Goal: Task Accomplishment & Management: Use online tool/utility

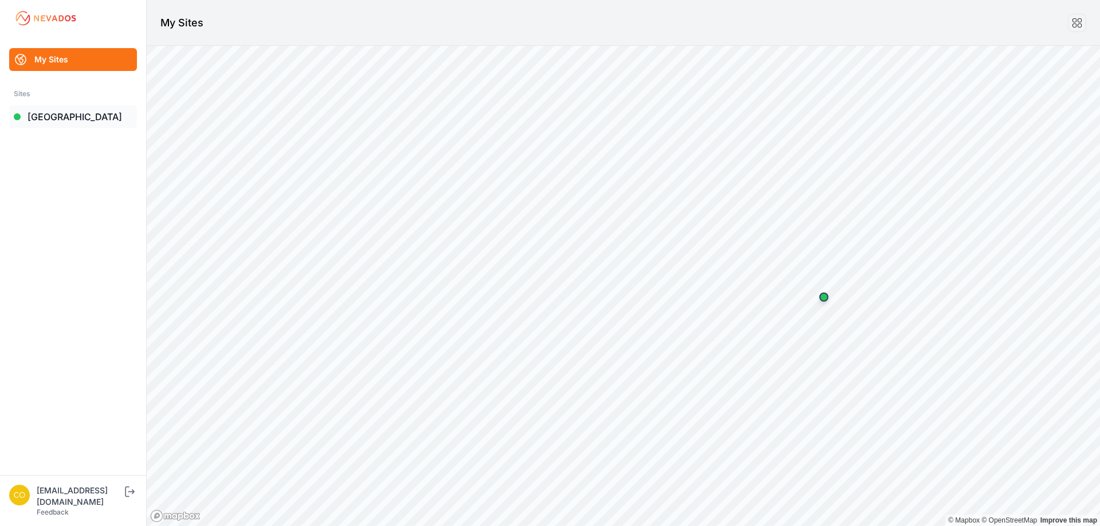
click at [64, 116] on link "[GEOGRAPHIC_DATA]" at bounding box center [73, 116] width 128 height 23
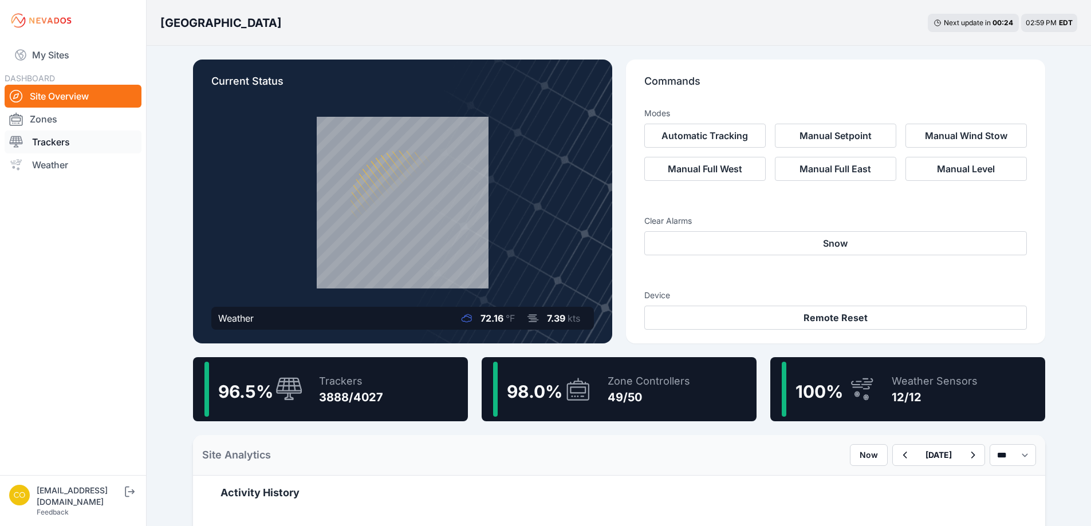
click at [50, 135] on link "Trackers" at bounding box center [73, 142] width 137 height 23
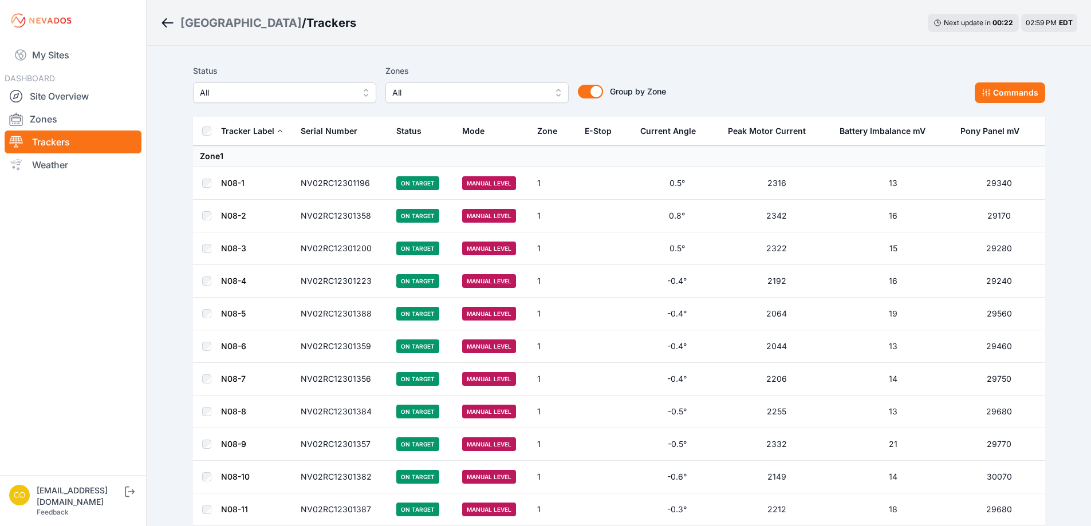
click at [537, 98] on span "All" at bounding box center [469, 93] width 154 height 14
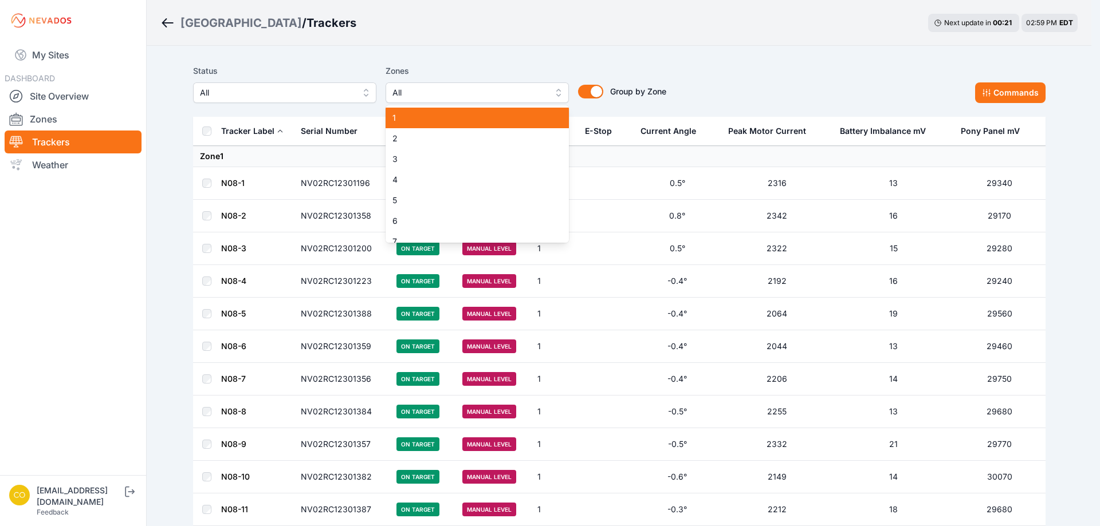
click at [464, 115] on span "1" at bounding box center [470, 117] width 156 height 11
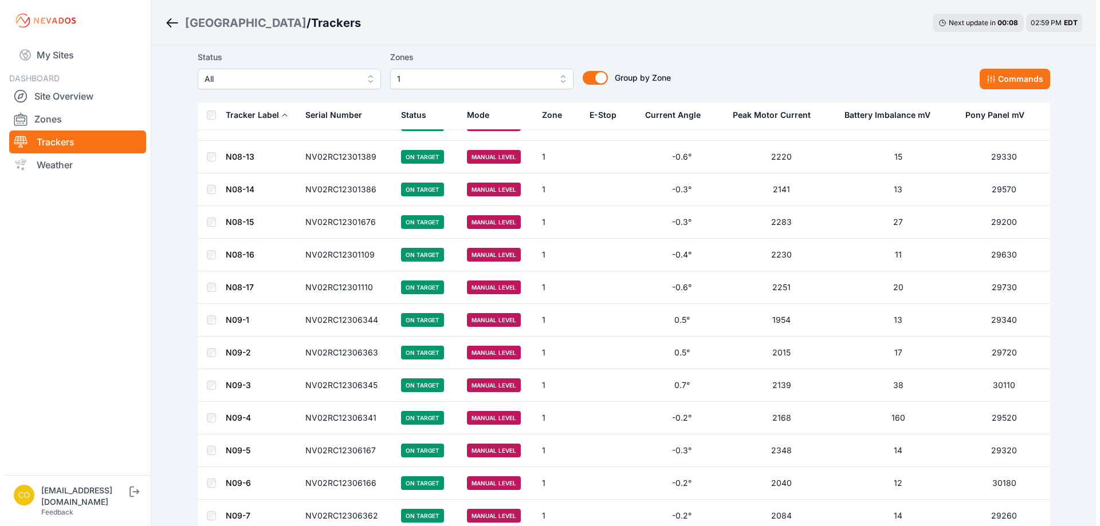
scroll to position [189, 0]
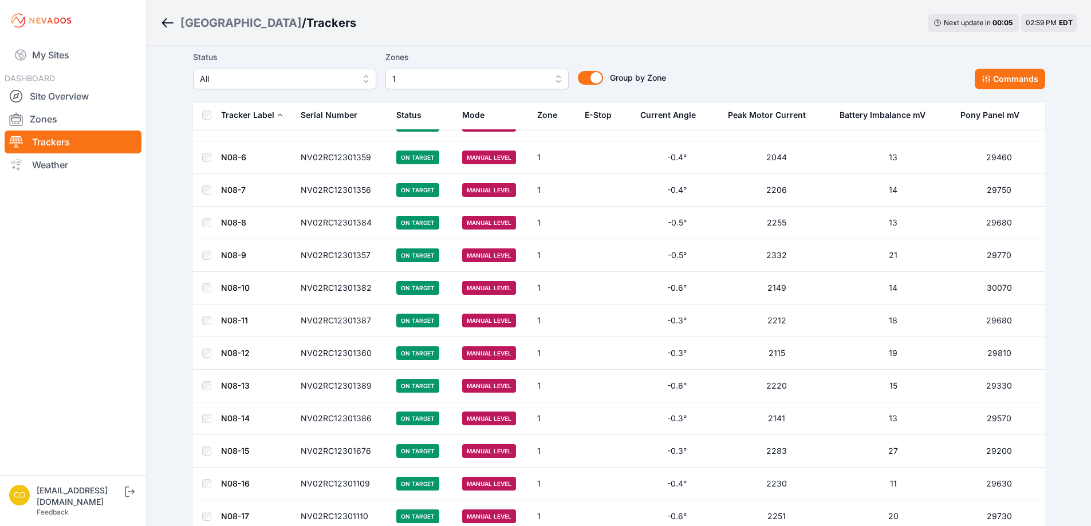
click at [558, 84] on button "1" at bounding box center [477, 79] width 183 height 21
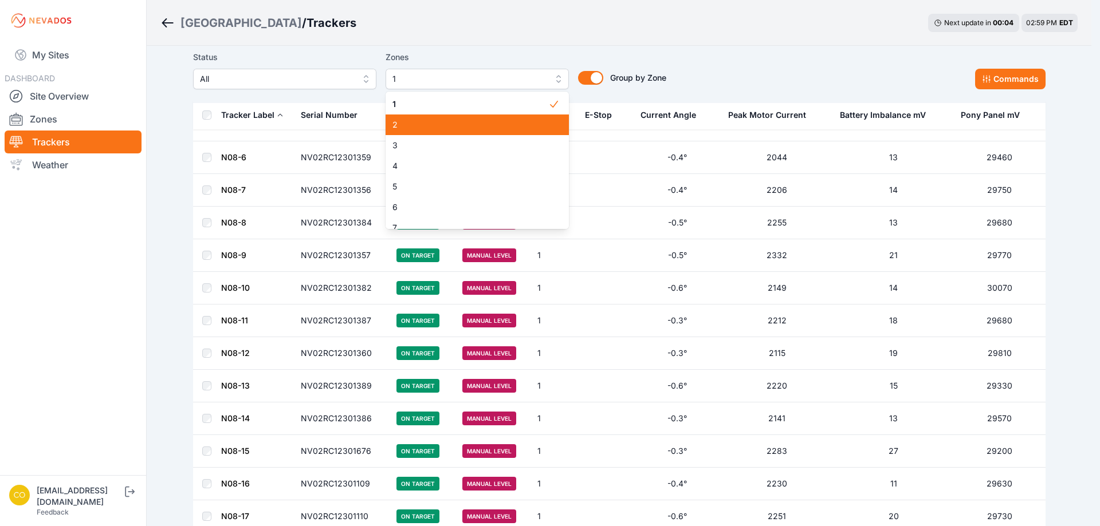
click at [520, 122] on span "2" at bounding box center [470, 124] width 156 height 11
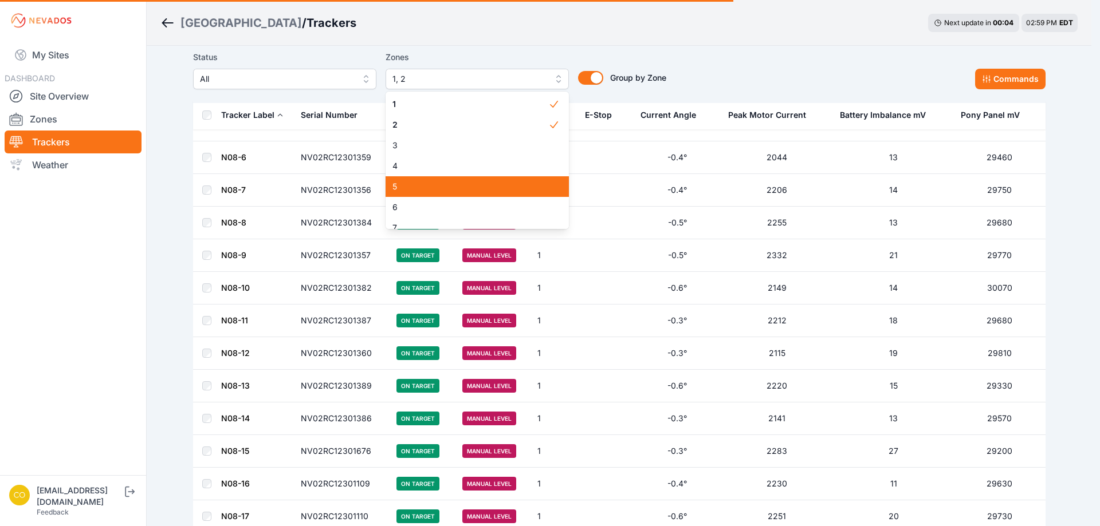
scroll to position [363, 0]
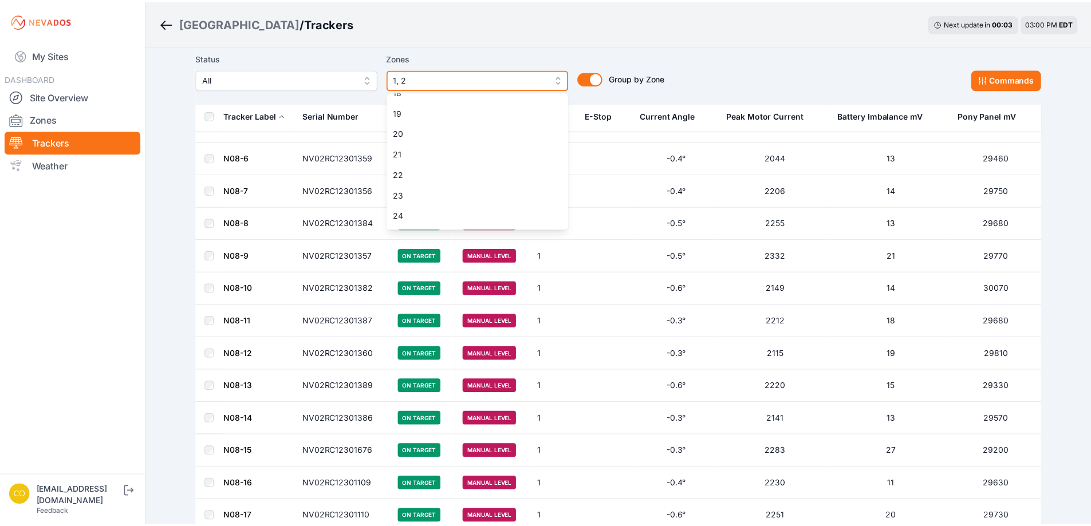
scroll to position [687, 0]
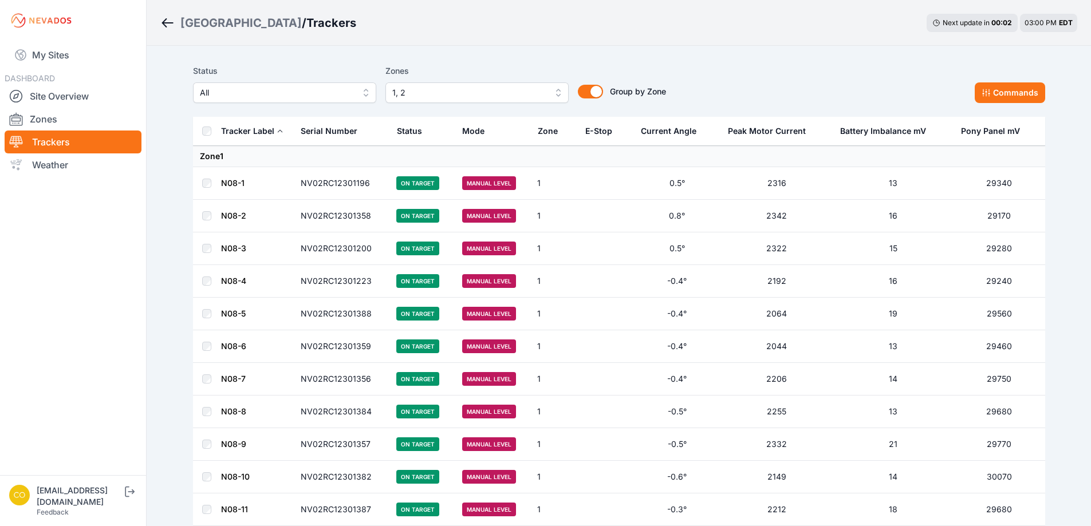
drag, startPoint x: 125, startPoint y: 289, endPoint x: 132, endPoint y: 292, distance: 7.4
click at [132, 292] on nav "My Sites DASHBOARD Site Overview Zones Trackers Weather" at bounding box center [73, 253] width 146 height 425
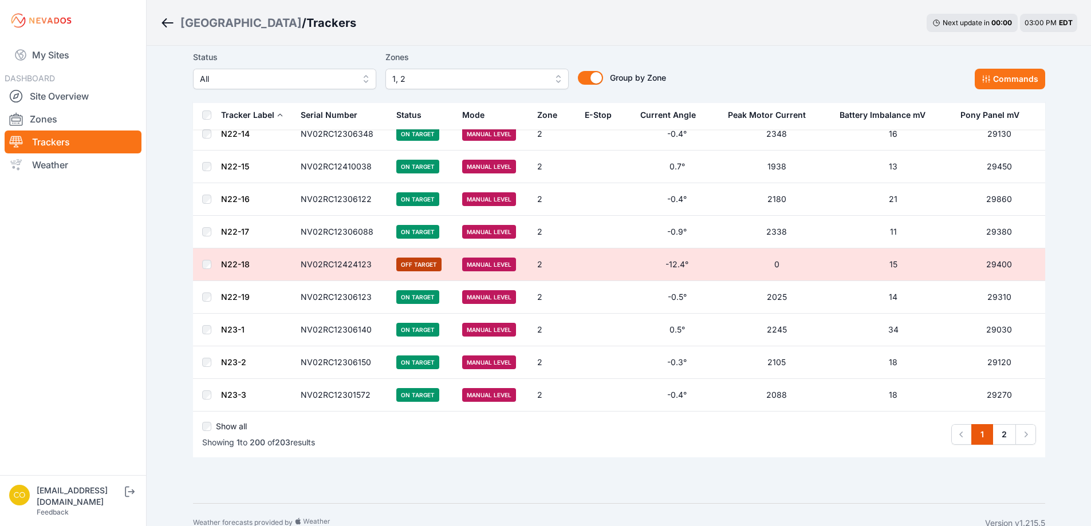
scroll to position [6323, 0]
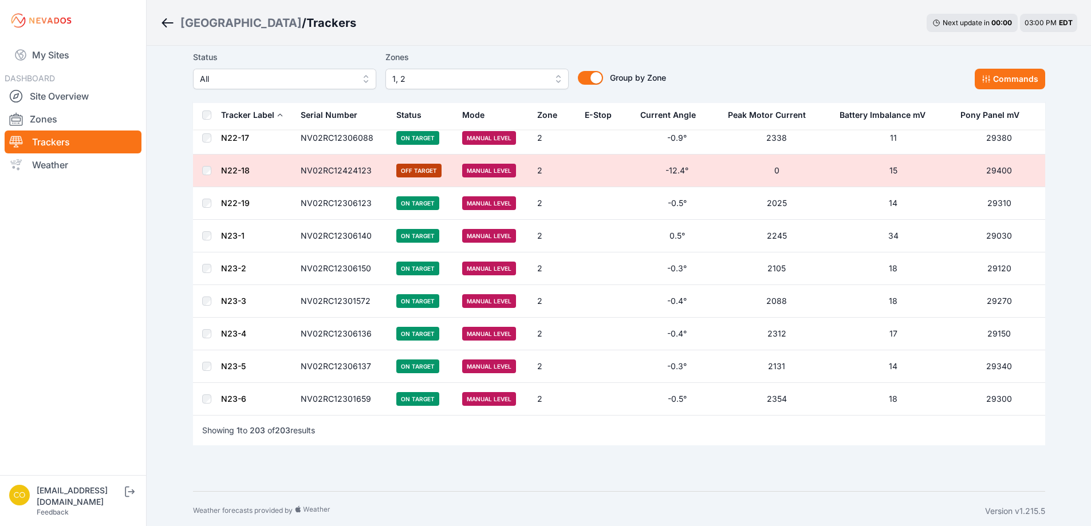
scroll to position [6405, 0]
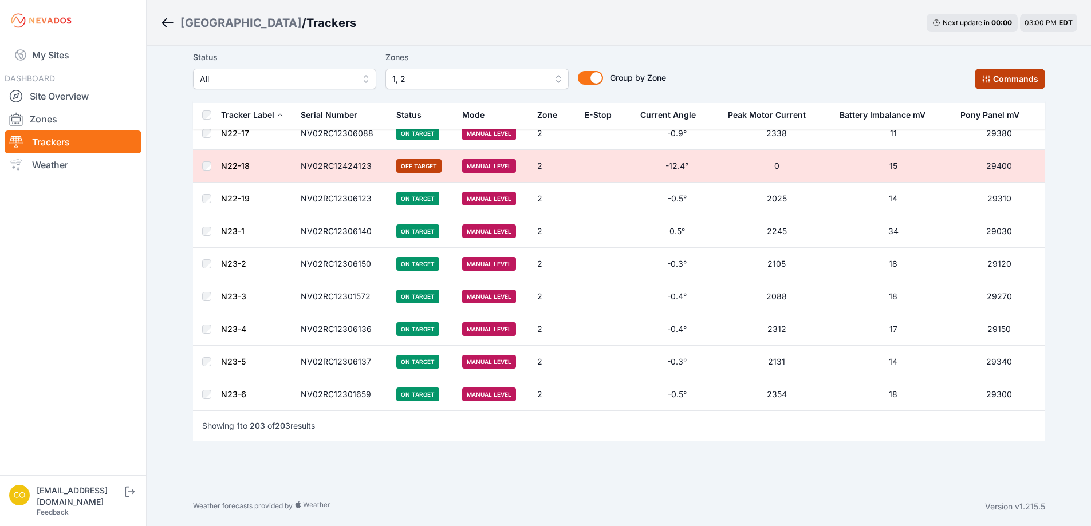
click at [1001, 80] on button "Commands" at bounding box center [1010, 79] width 70 height 21
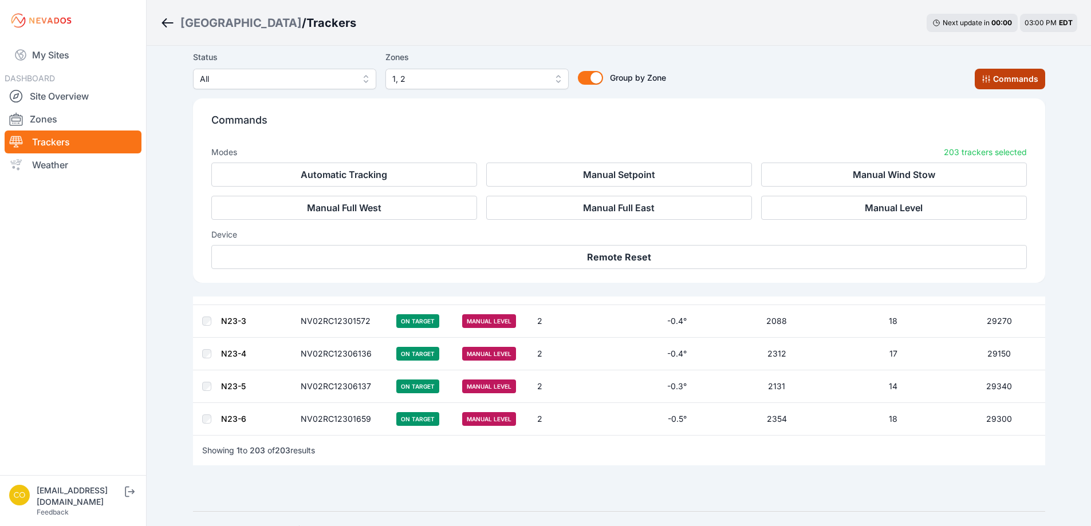
scroll to position [6599, 0]
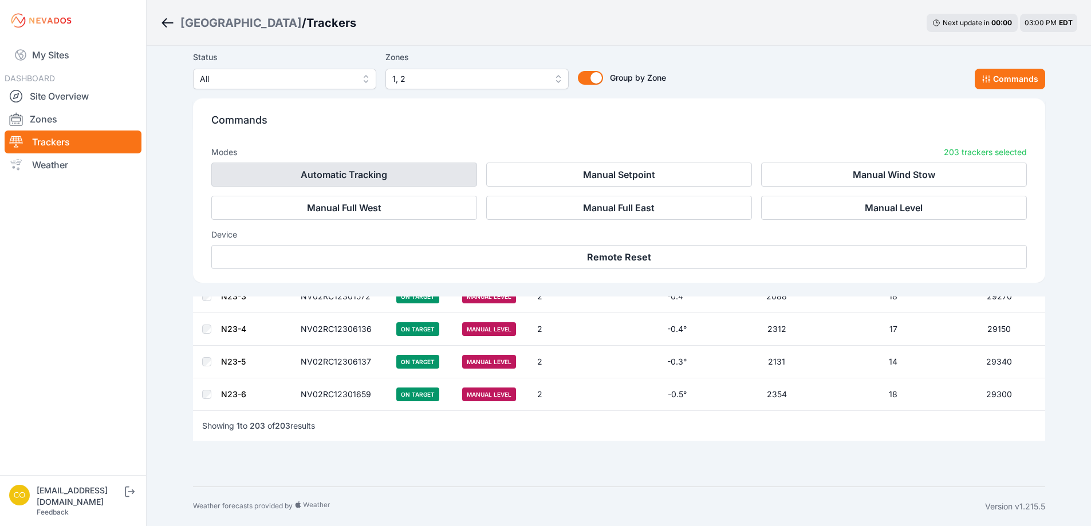
click at [372, 173] on button "Automatic Tracking" at bounding box center [344, 175] width 266 height 24
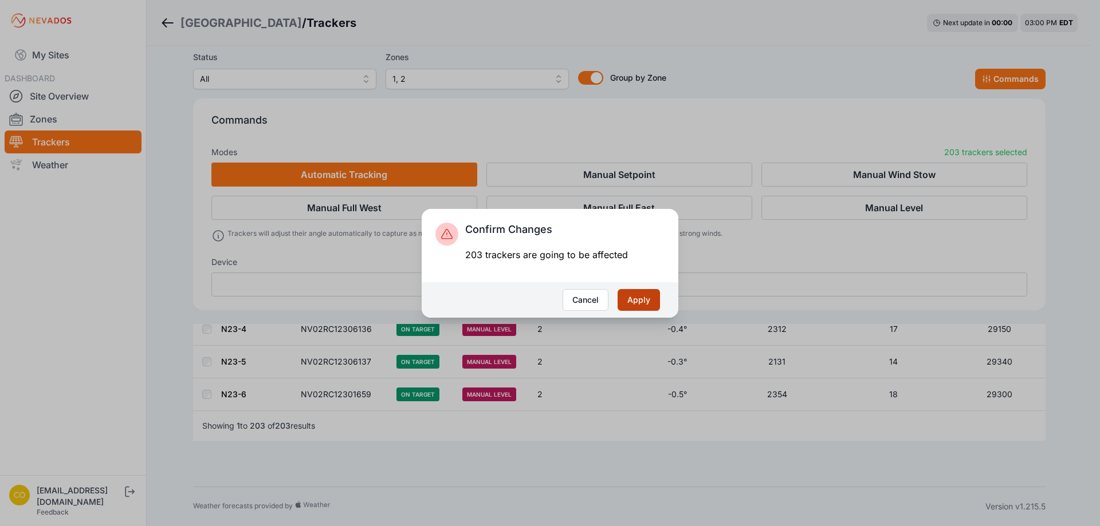
click at [640, 298] on button "Apply" at bounding box center [638, 300] width 42 height 22
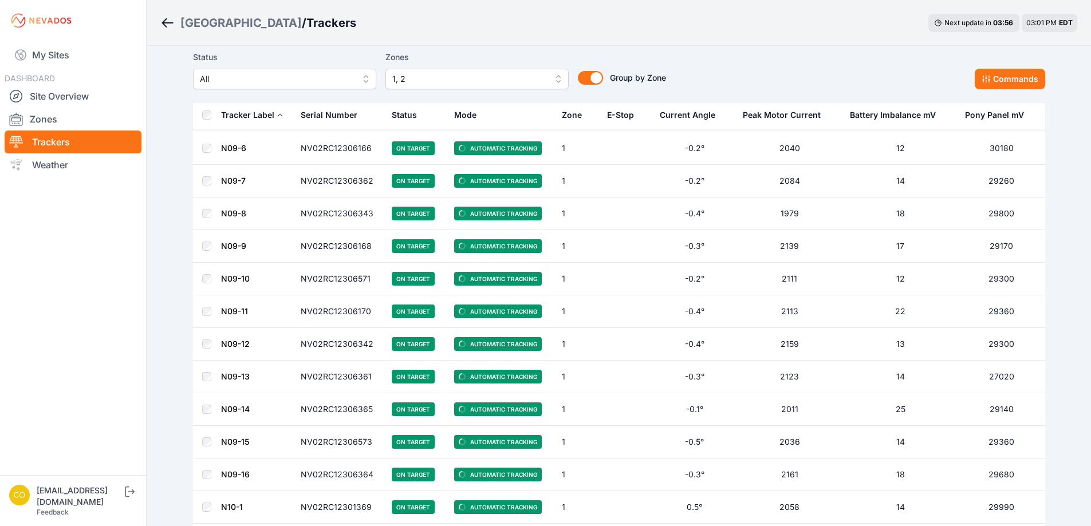
scroll to position [1031, 0]
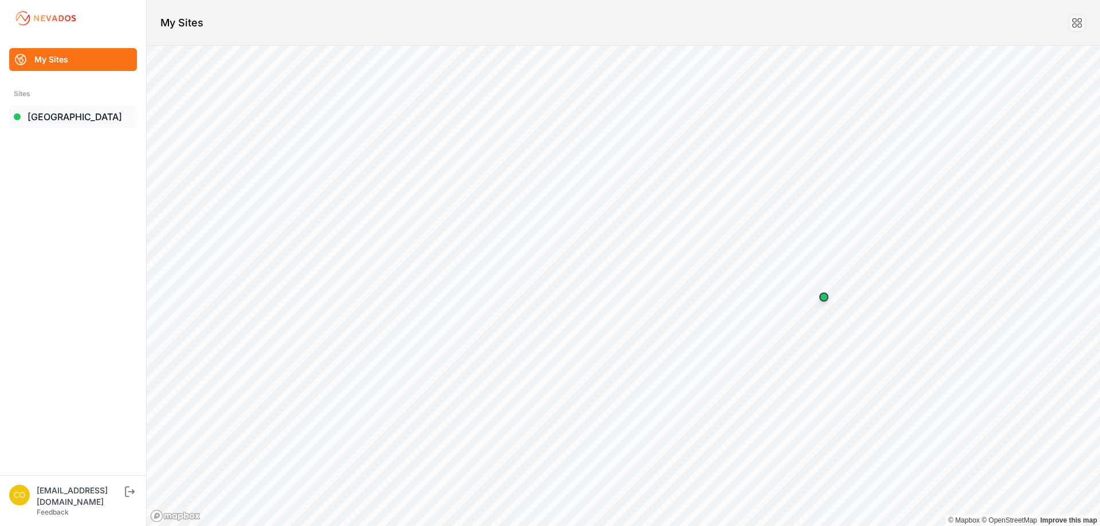
click at [70, 116] on link "[GEOGRAPHIC_DATA]" at bounding box center [73, 116] width 128 height 23
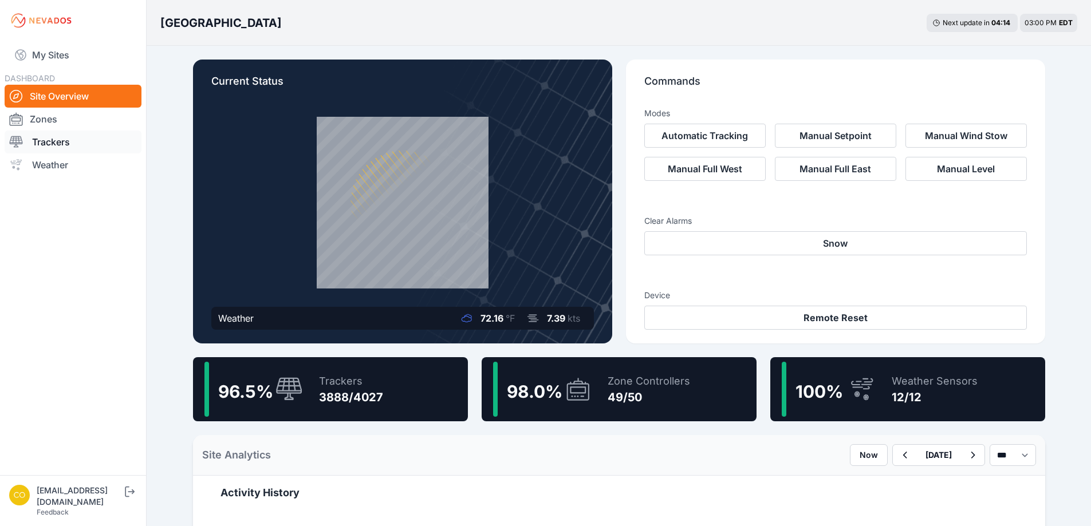
click at [72, 141] on link "Trackers" at bounding box center [73, 142] width 137 height 23
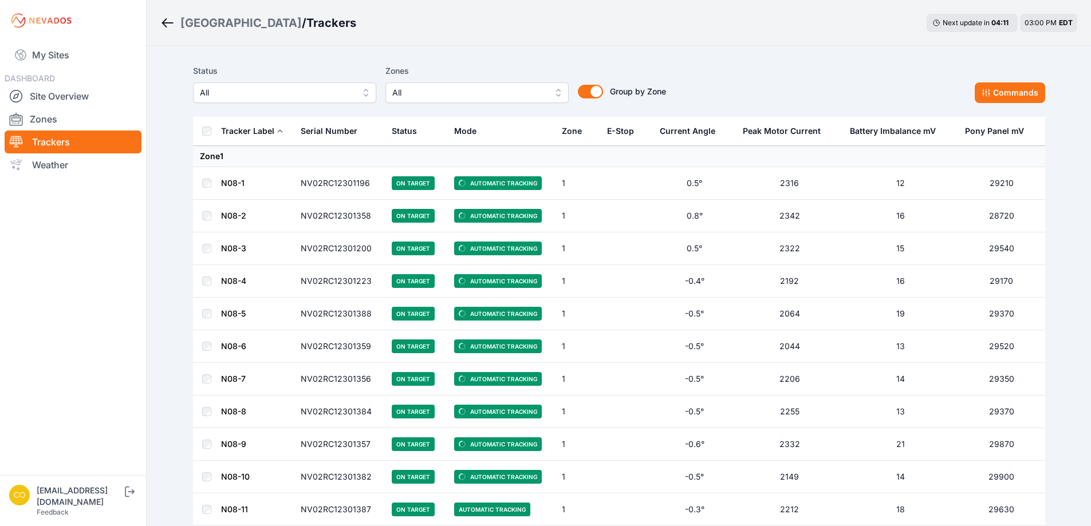
click at [558, 97] on button "All" at bounding box center [477, 92] width 183 height 21
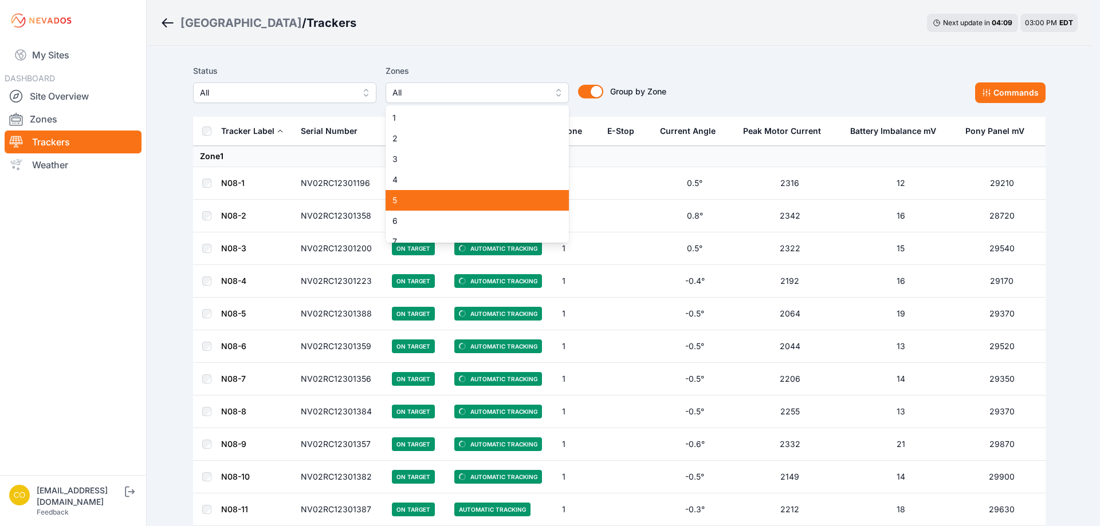
click at [433, 196] on span "5" at bounding box center [470, 200] width 156 height 11
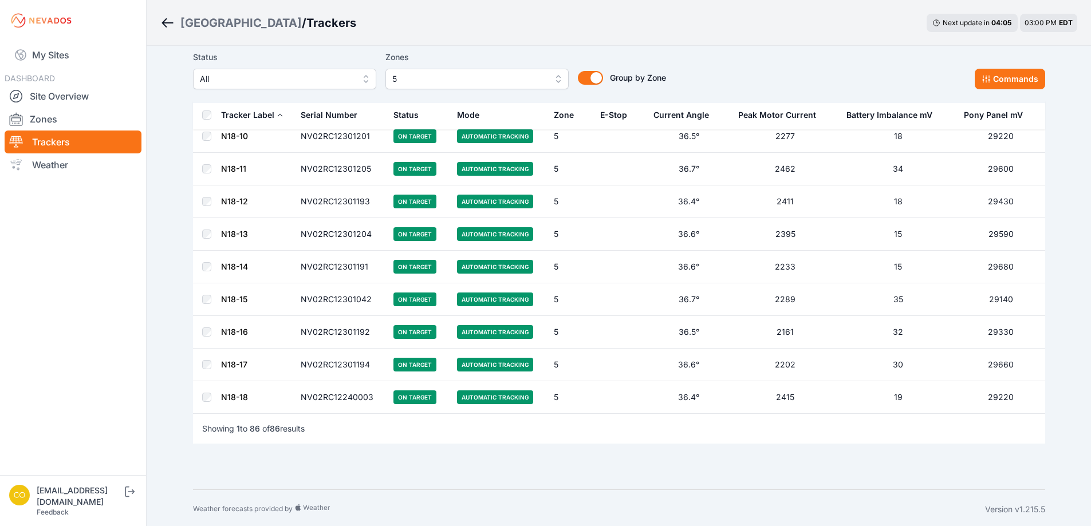
scroll to position [2564, 0]
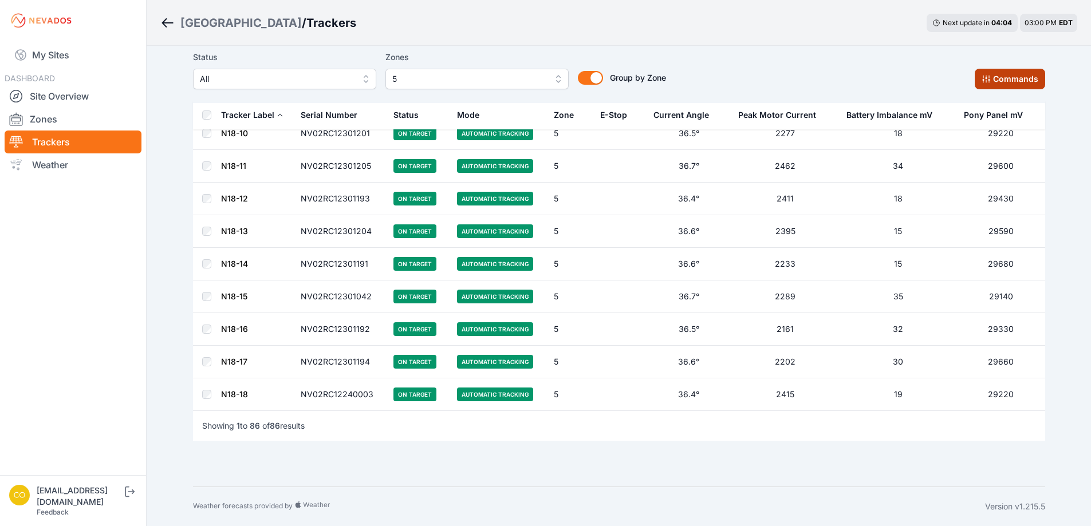
click at [1002, 78] on button "Commands" at bounding box center [1010, 79] width 70 height 21
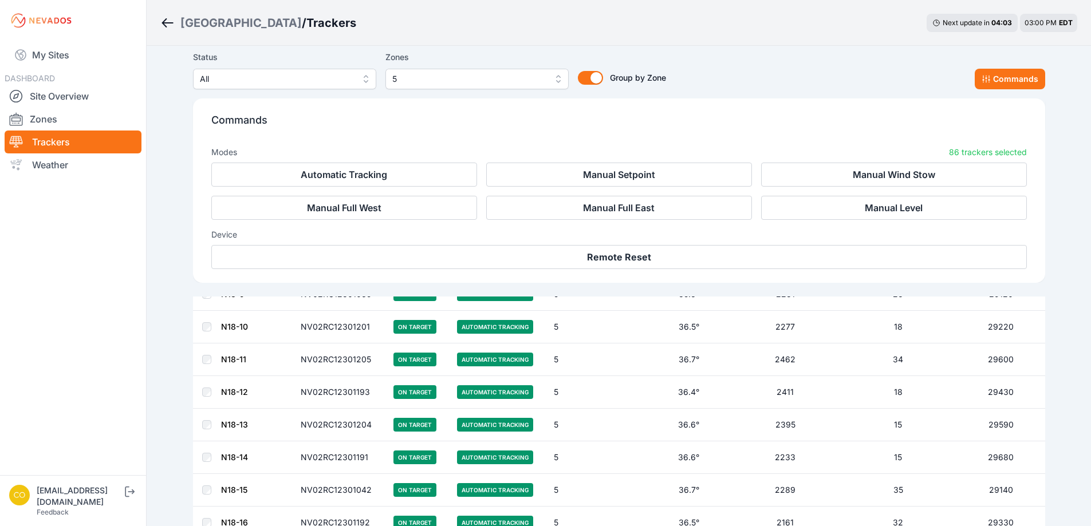
scroll to position [2758, 0]
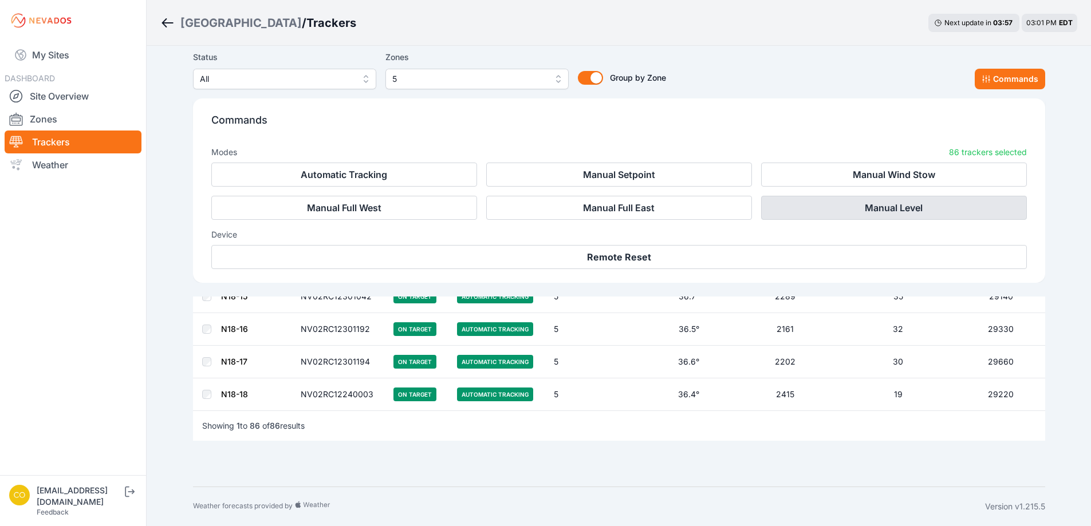
click at [810, 209] on button "Manual Level" at bounding box center [894, 208] width 266 height 24
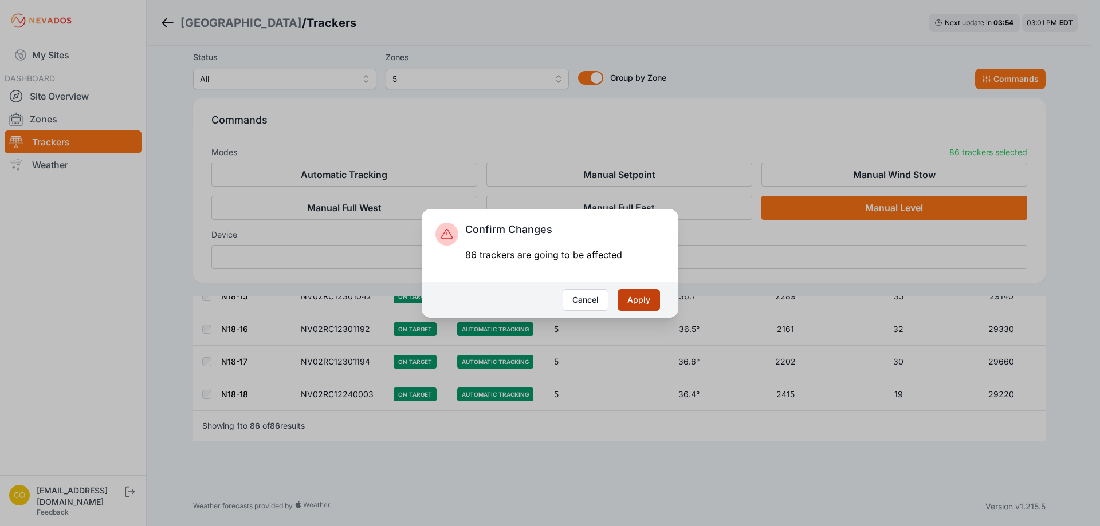
click at [640, 298] on button "Apply" at bounding box center [638, 300] width 42 height 22
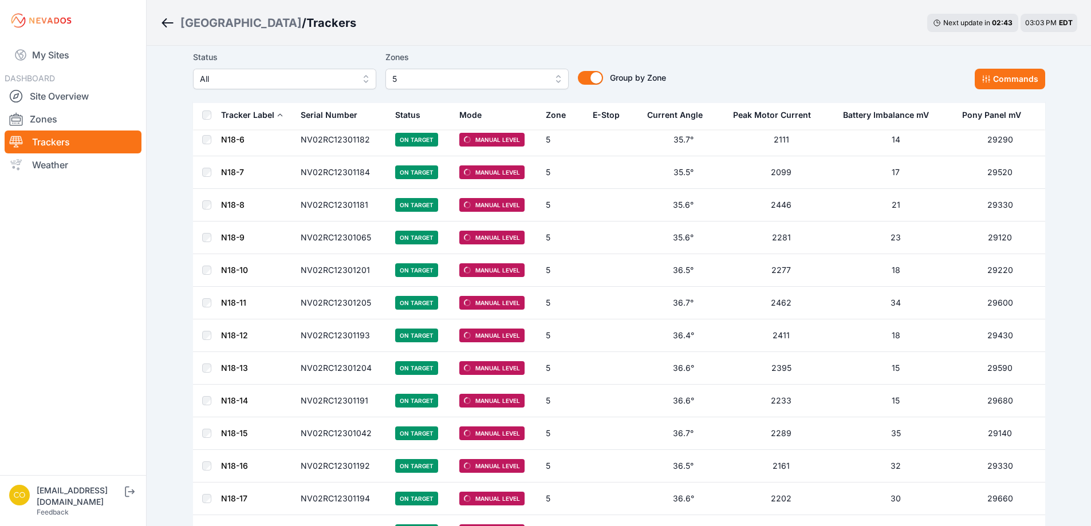
scroll to position [2392, 0]
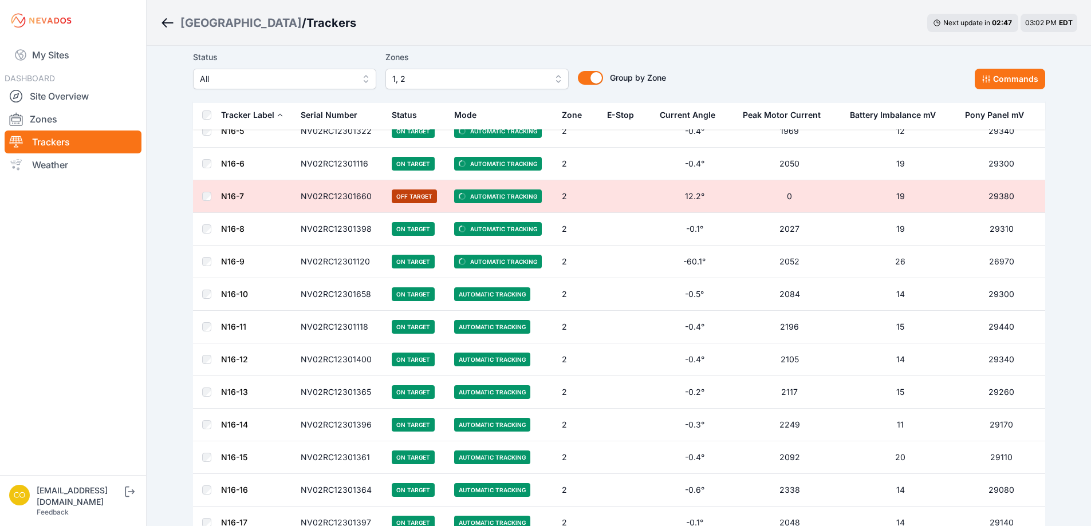
scroll to position [3828, 0]
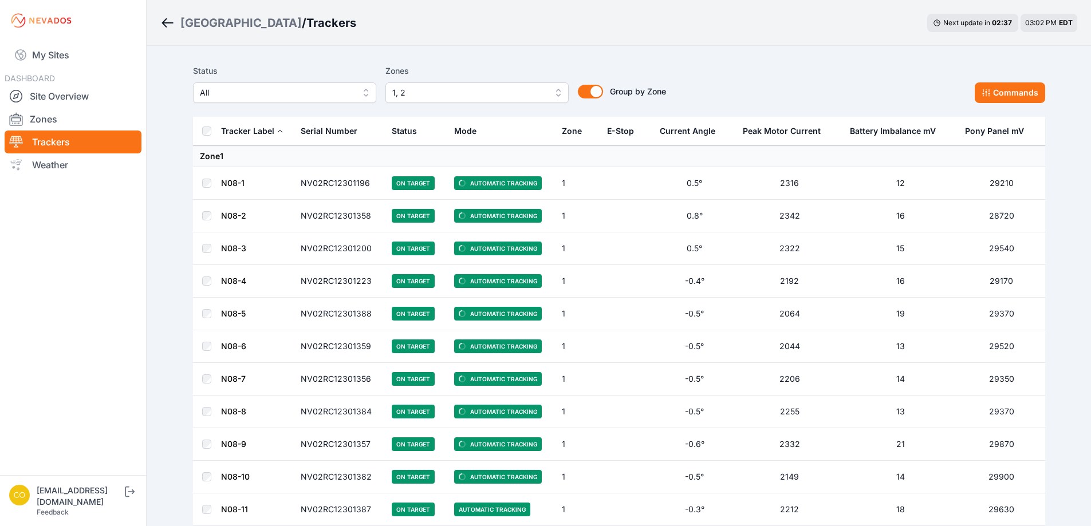
scroll to position [3828, 0]
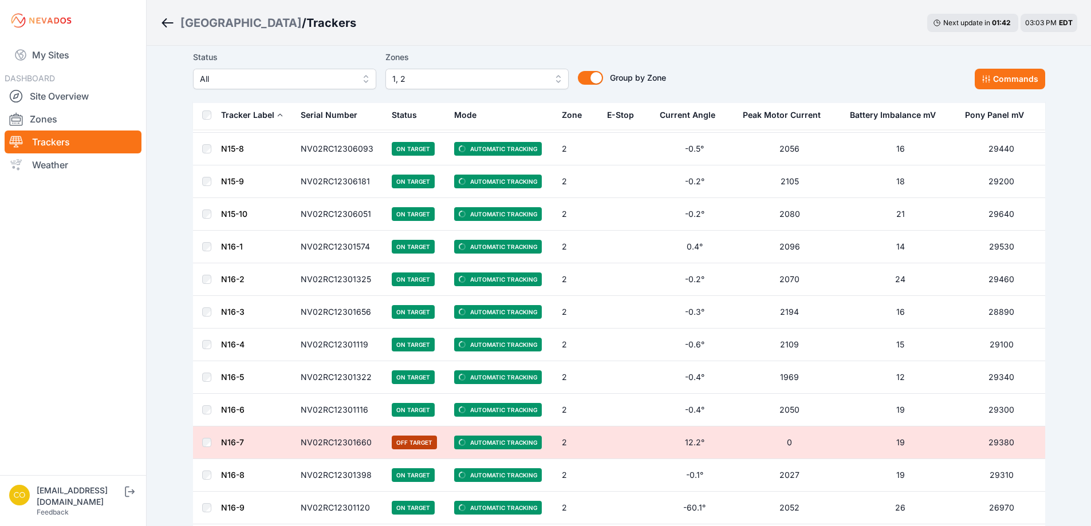
scroll to position [3952, 0]
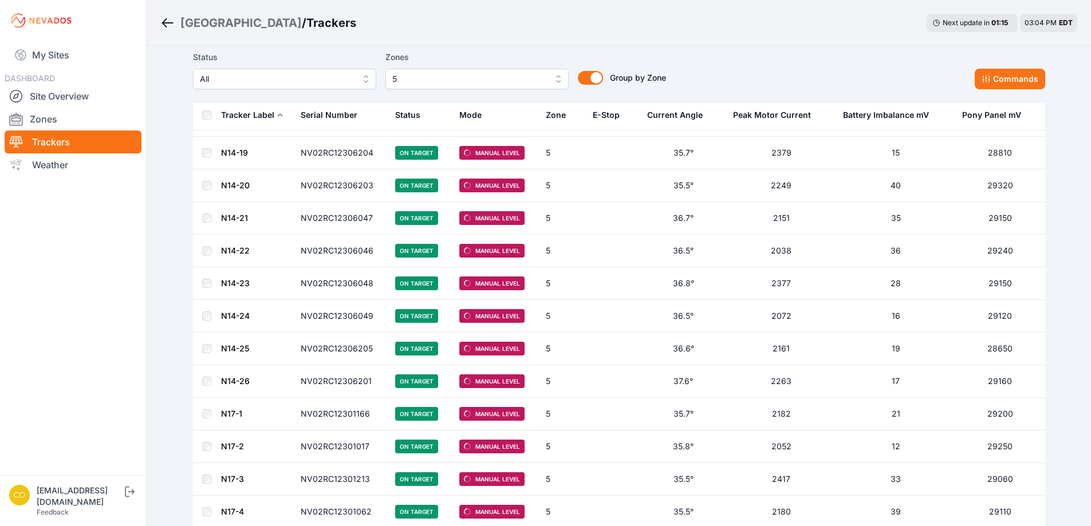
scroll to position [1246, 0]
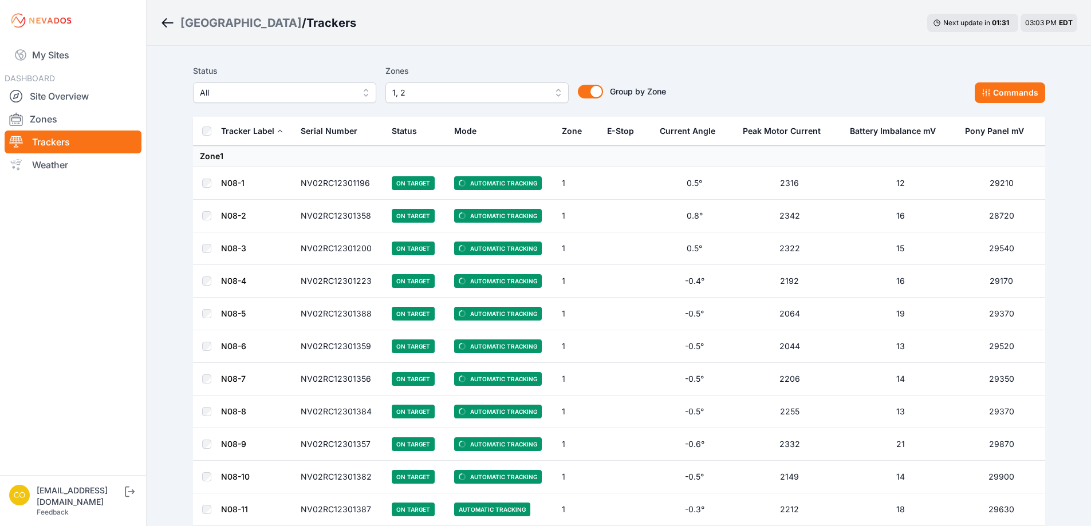
scroll to position [3952, 0]
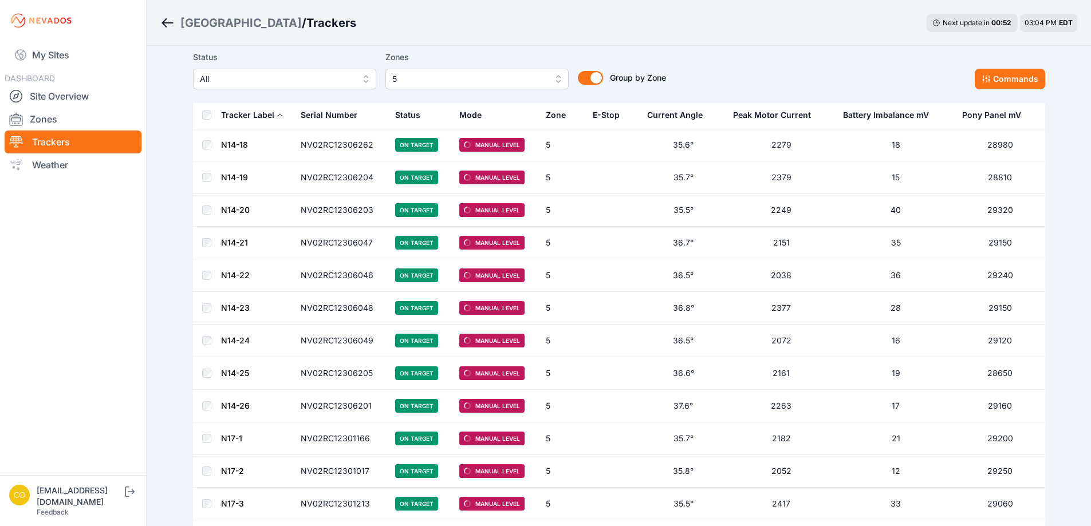
scroll to position [1246, 0]
click at [703, 68] on div "Status All Zones 5 Group by Zone Group by Zone Commands" at bounding box center [619, 69] width 852 height 39
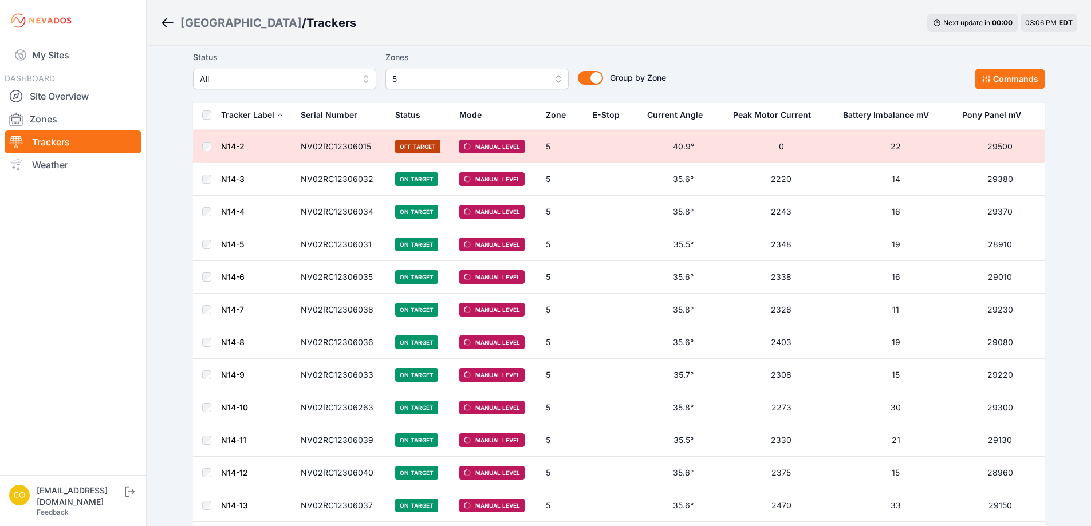
scroll to position [736, 0]
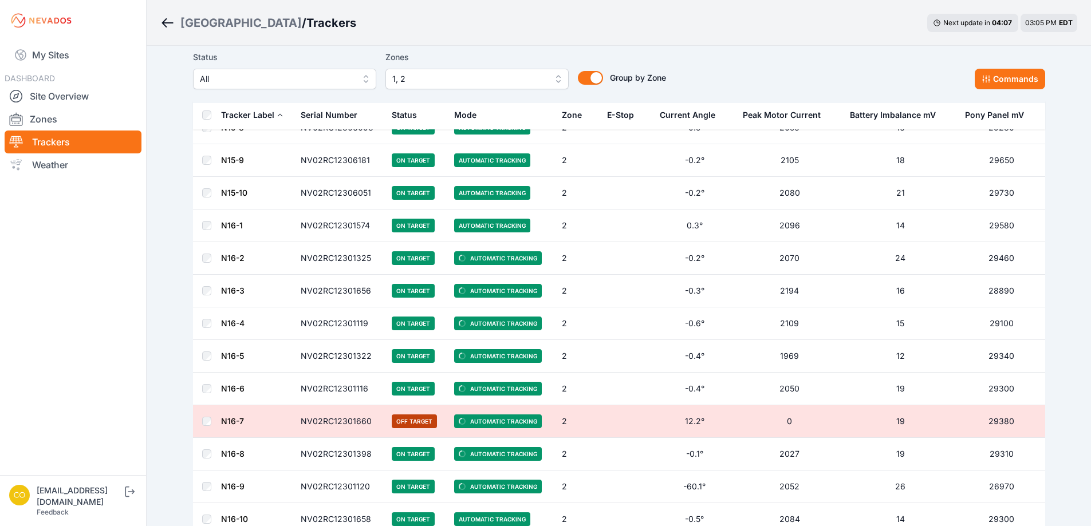
scroll to position [3828, 0]
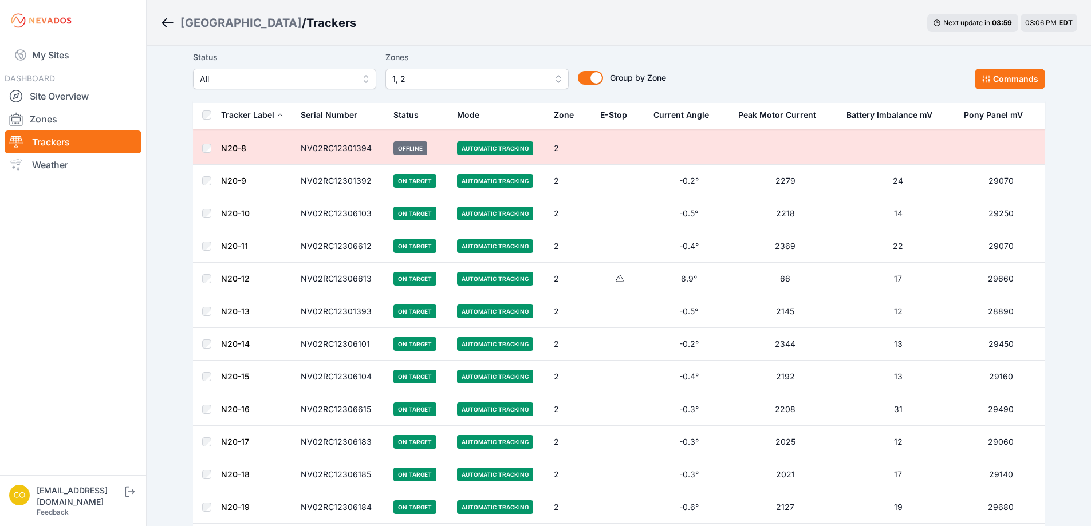
scroll to position [5030, 0]
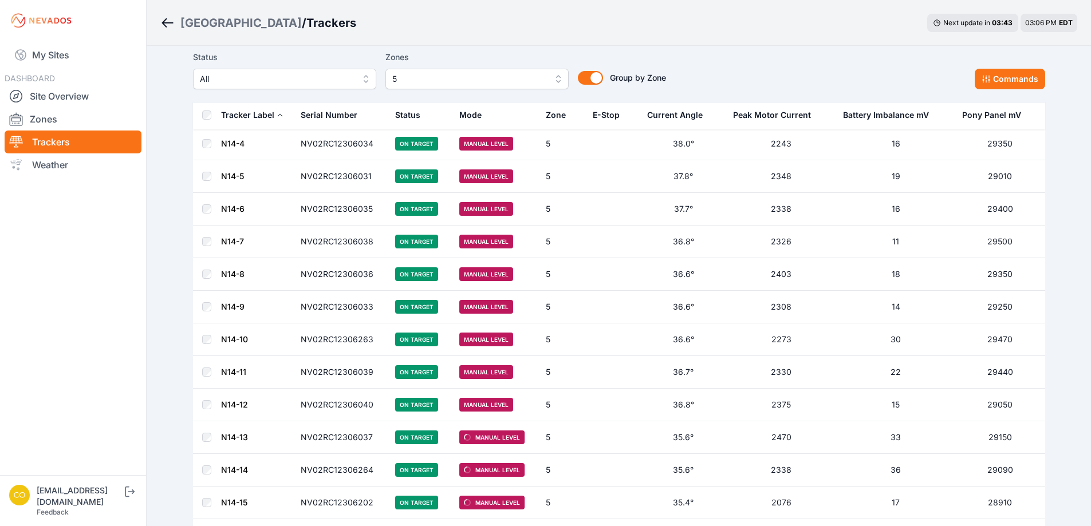
scroll to position [793, 0]
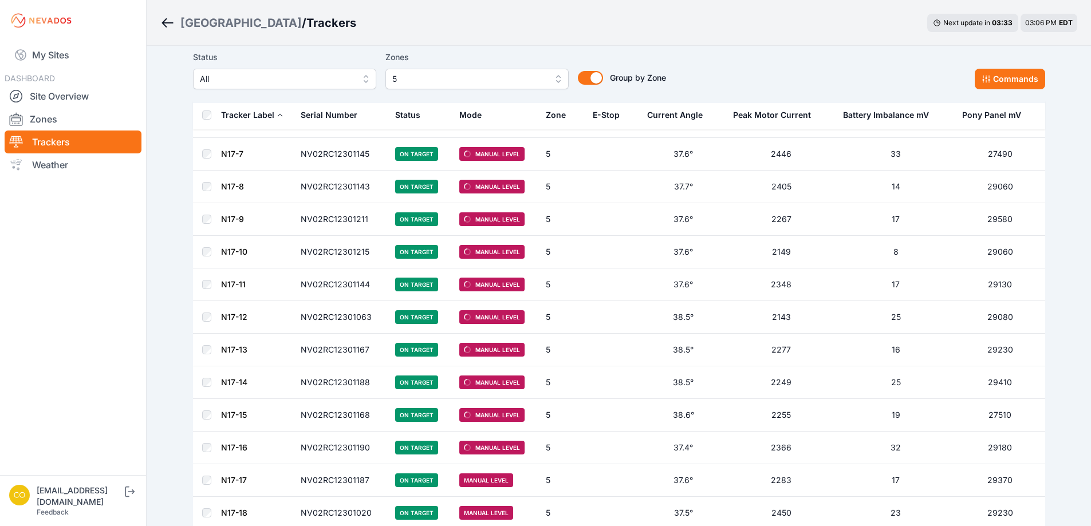
scroll to position [1710, 0]
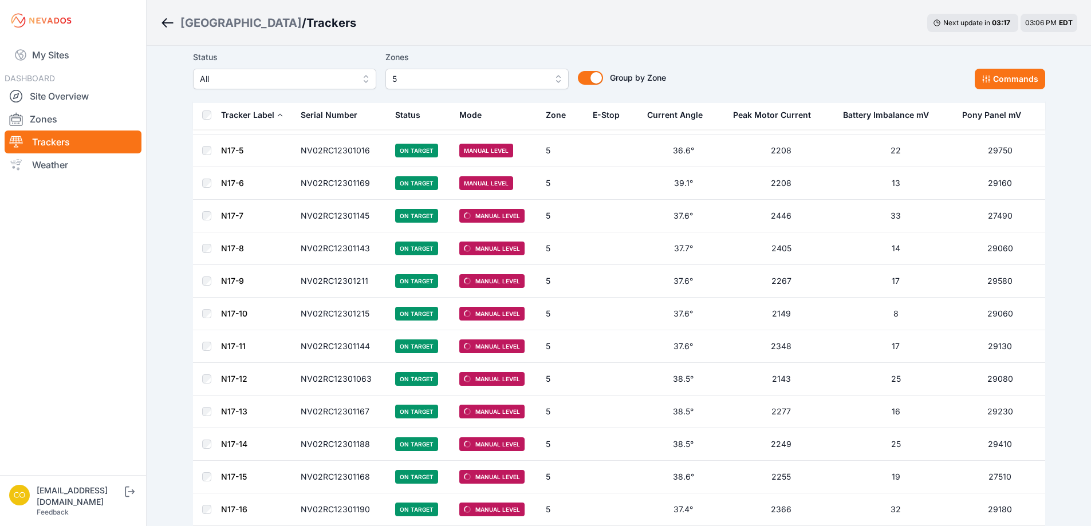
scroll to position [1661, 0]
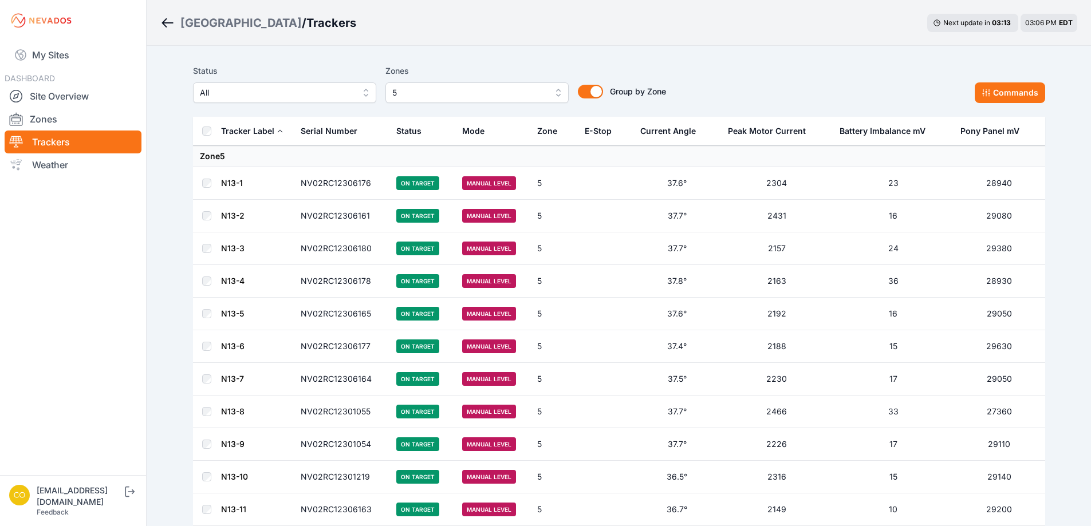
scroll to position [2005, 0]
